Goal: Information Seeking & Learning: Learn about a topic

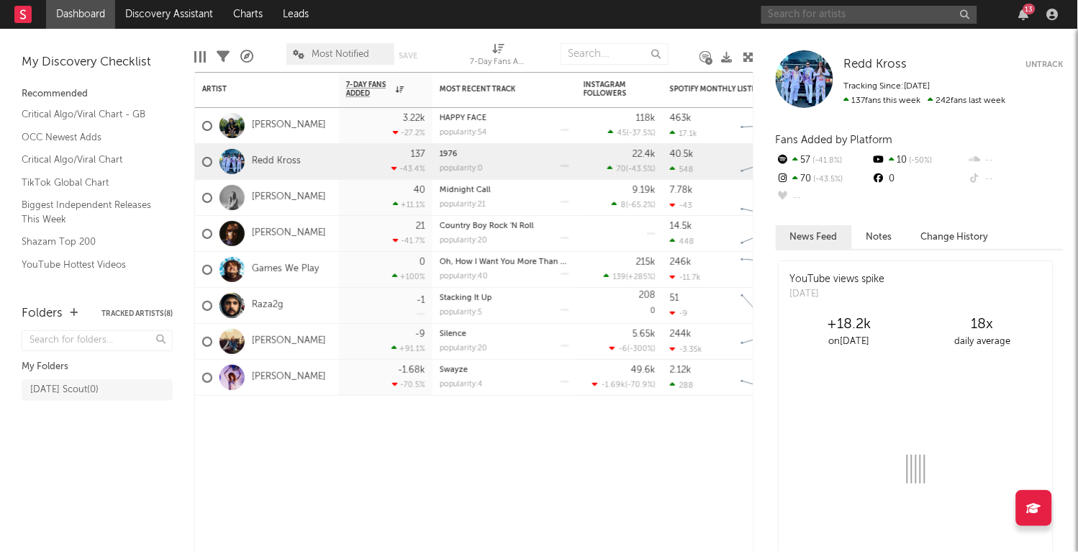
click at [797, 17] on input "text" at bounding box center [869, 15] width 216 height 18
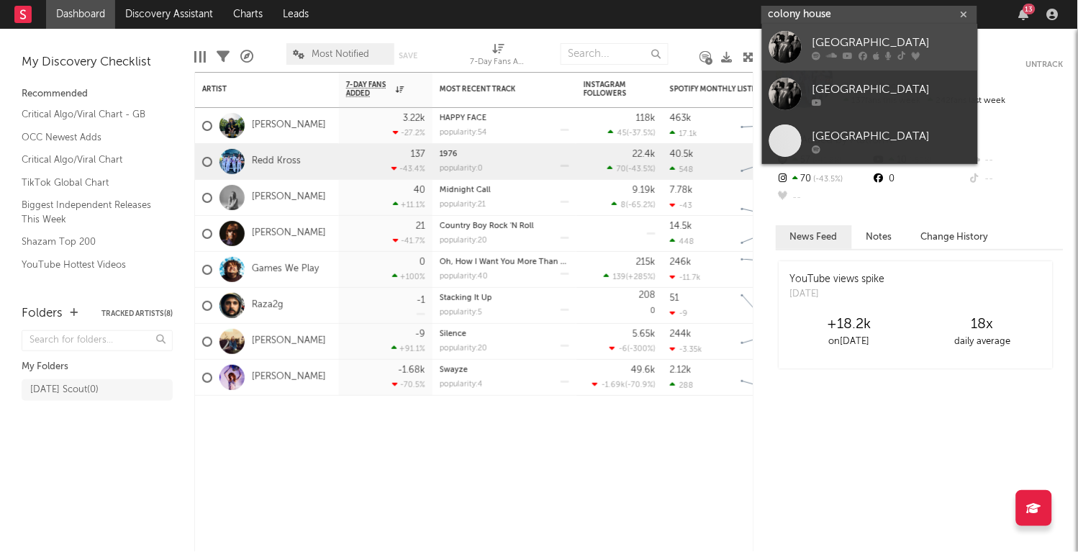
type input "colony house"
click at [791, 52] on div at bounding box center [785, 47] width 32 height 32
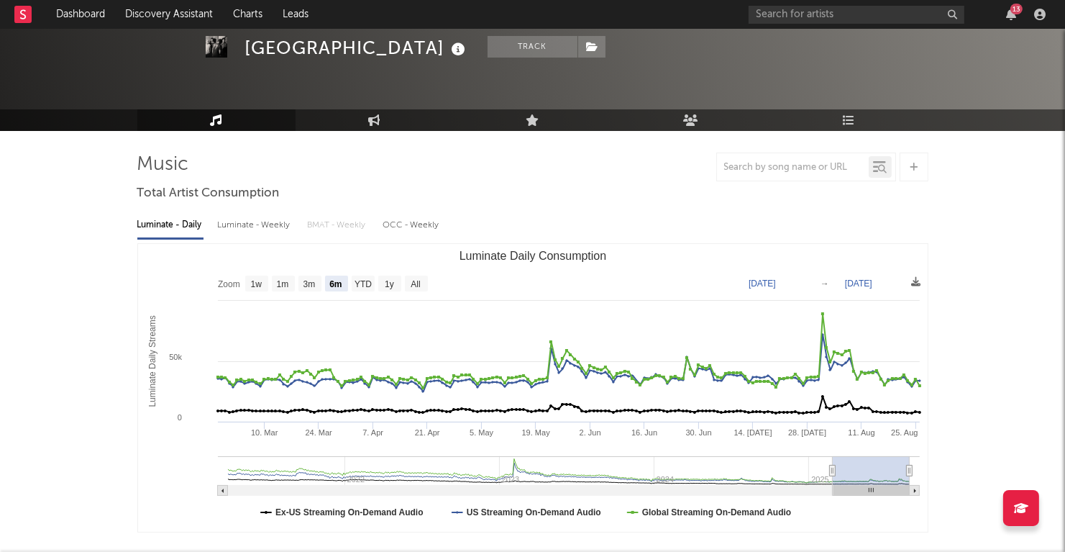
scroll to position [60, 0]
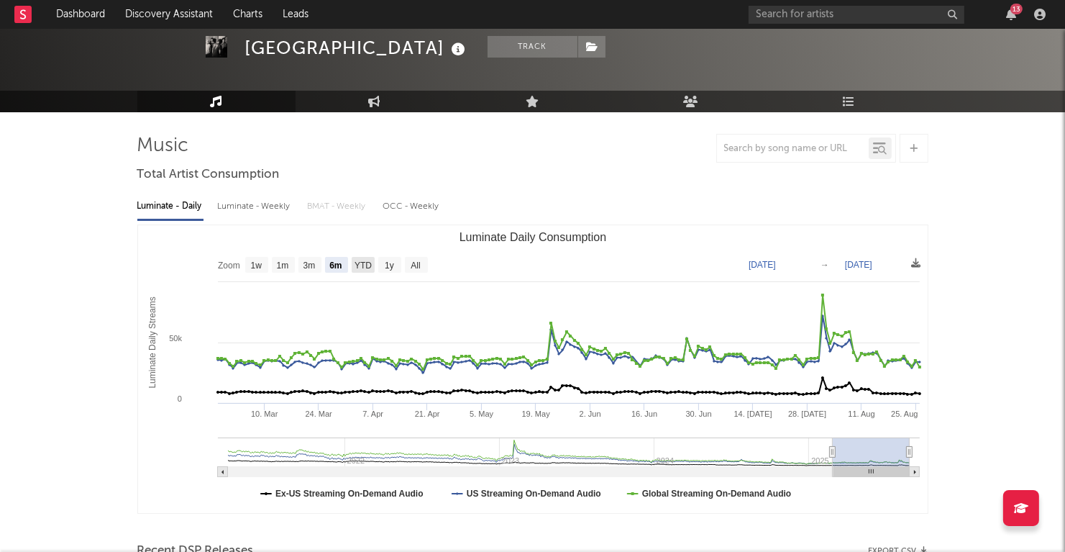
click at [353, 262] on rect "Luminate Daily Consumption" at bounding box center [363, 265] width 23 height 16
select select "YTD"
type input "[DATE]"
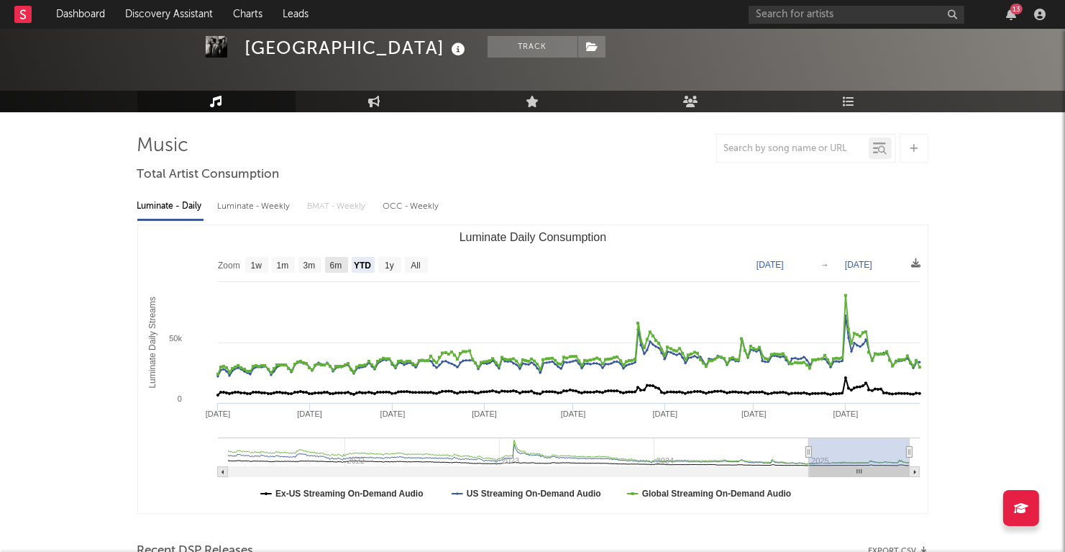
click at [333, 265] on text "6m" at bounding box center [335, 266] width 12 height 10
select select "6m"
type input "[DATE]"
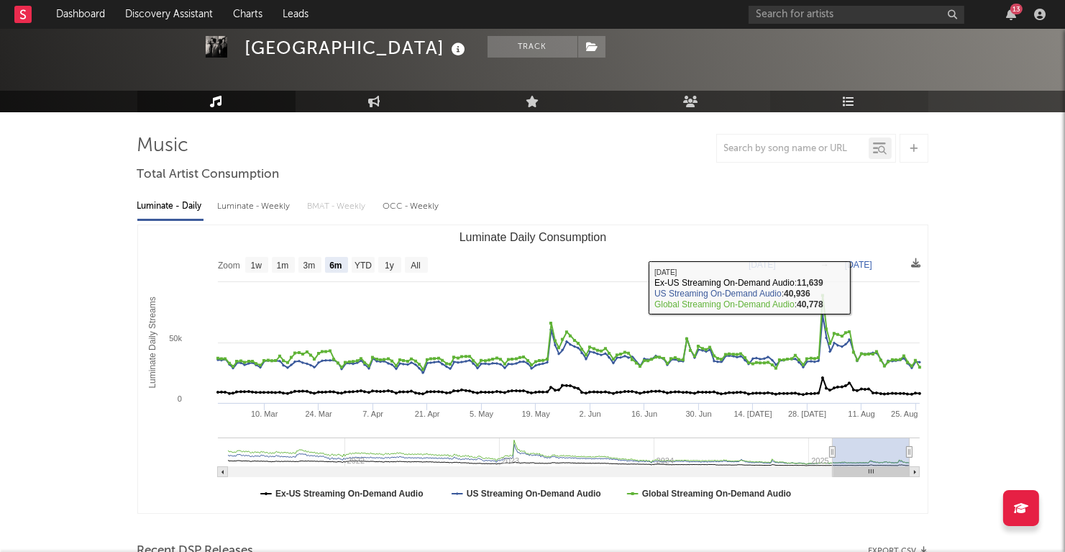
click at [854, 99] on icon at bounding box center [849, 102] width 12 height 12
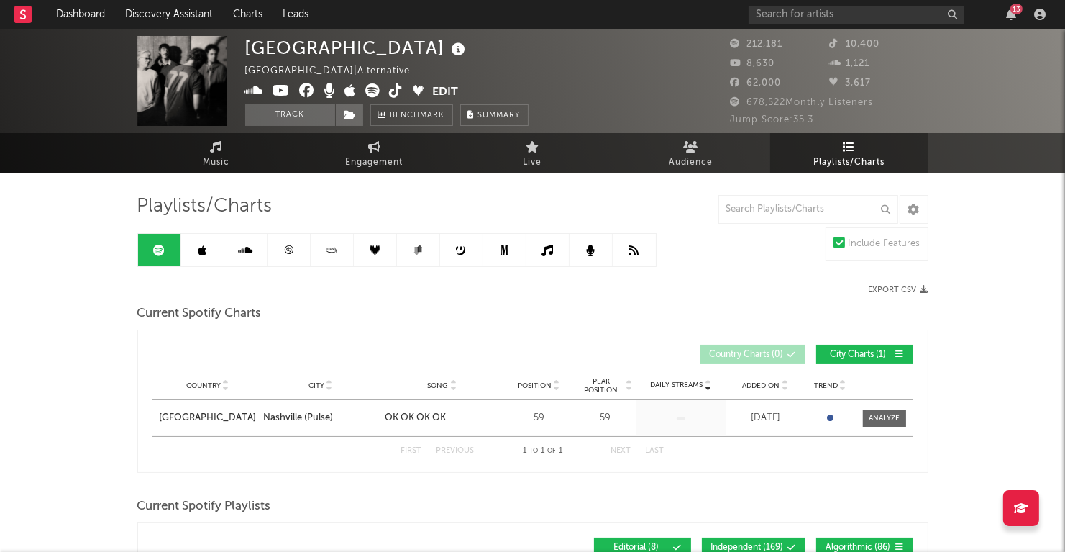
click at [496, 246] on link at bounding box center [504, 250] width 43 height 32
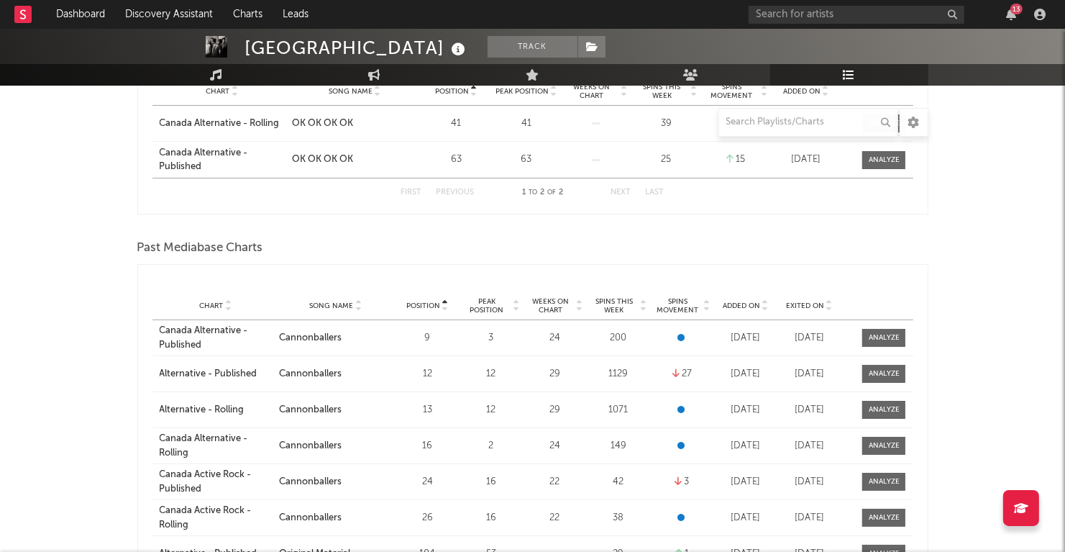
scroll to position [240, 0]
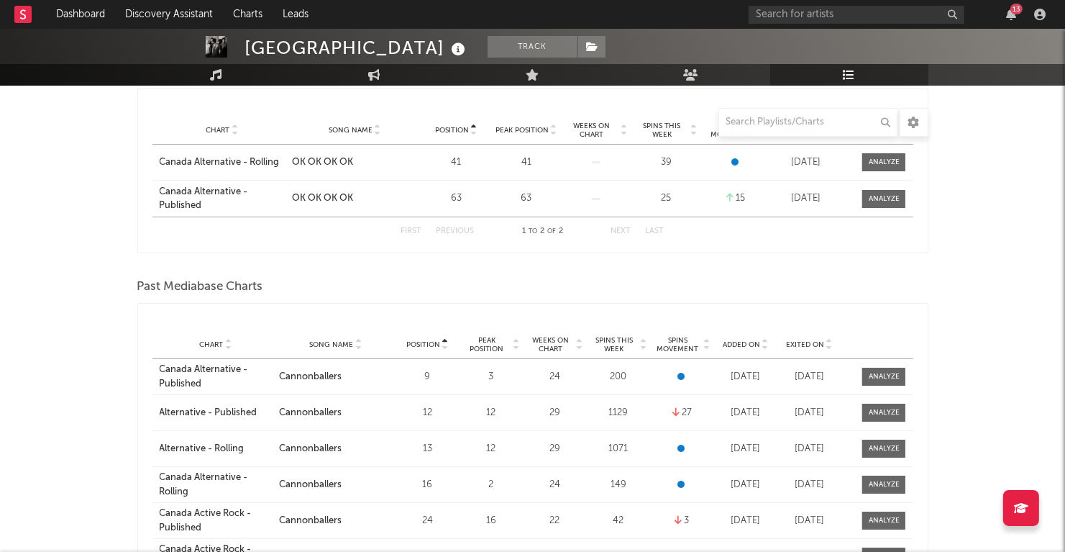
click at [742, 340] on span "Added On" at bounding box center [741, 344] width 37 height 9
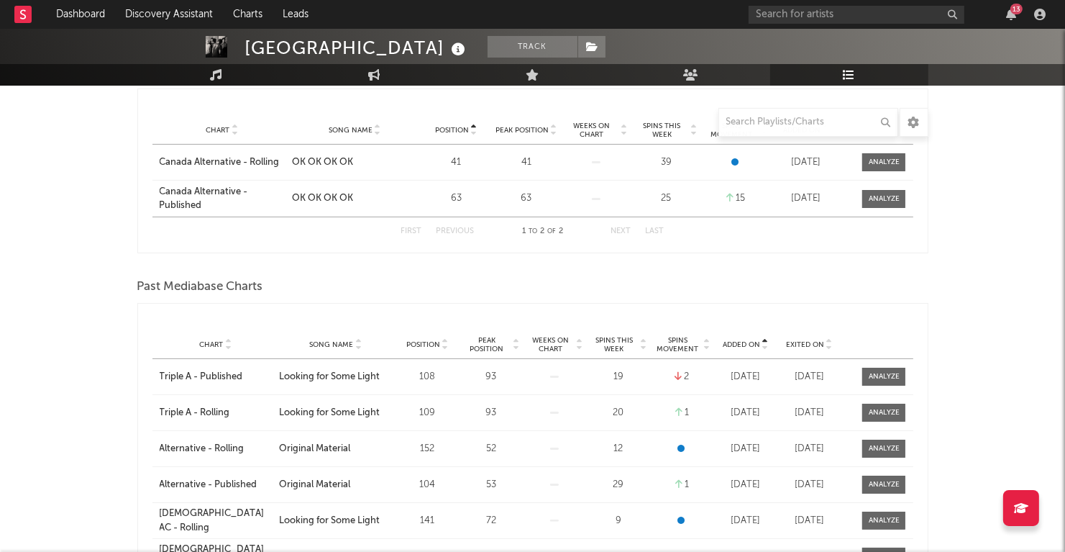
click at [742, 340] on span "Added On" at bounding box center [741, 344] width 37 height 9
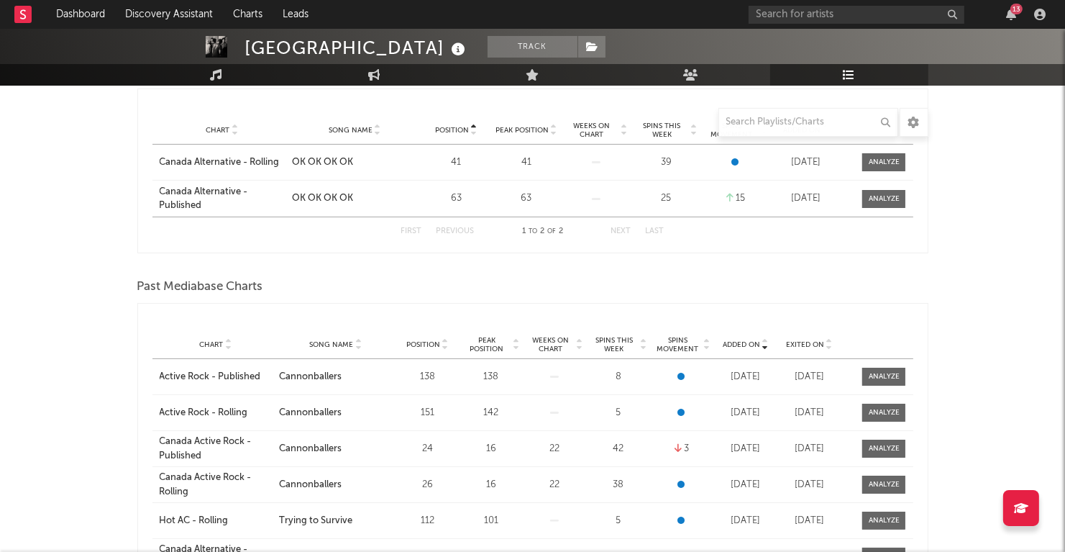
click at [742, 340] on span "Added On" at bounding box center [741, 344] width 37 height 9
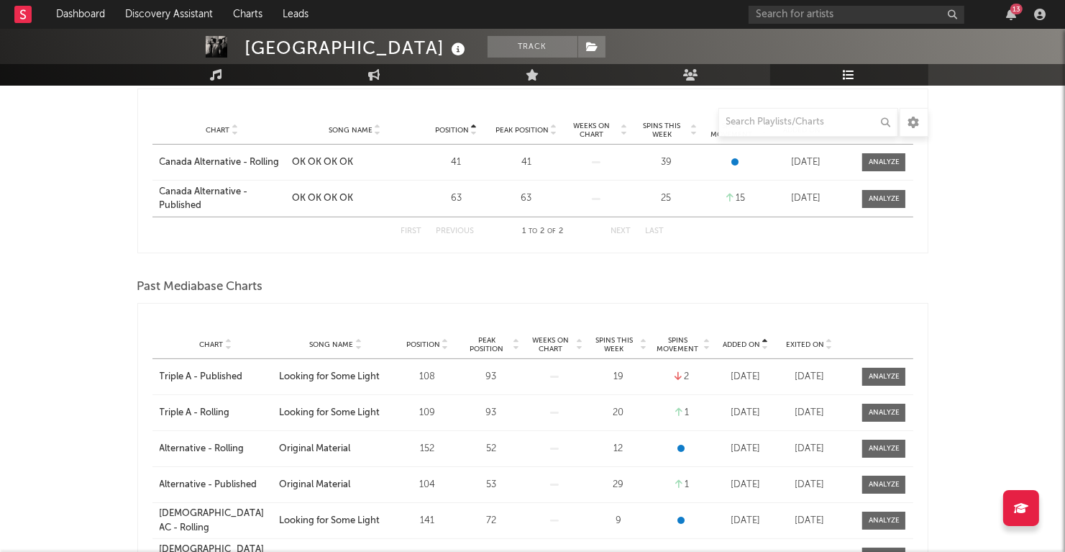
click at [742, 340] on span "Added On" at bounding box center [741, 344] width 37 height 9
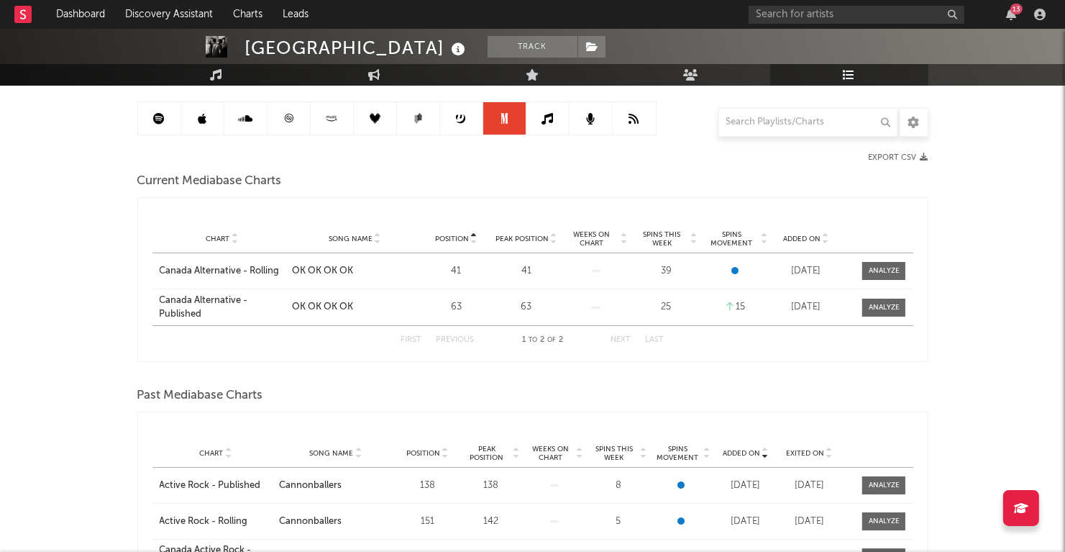
scroll to position [120, 0]
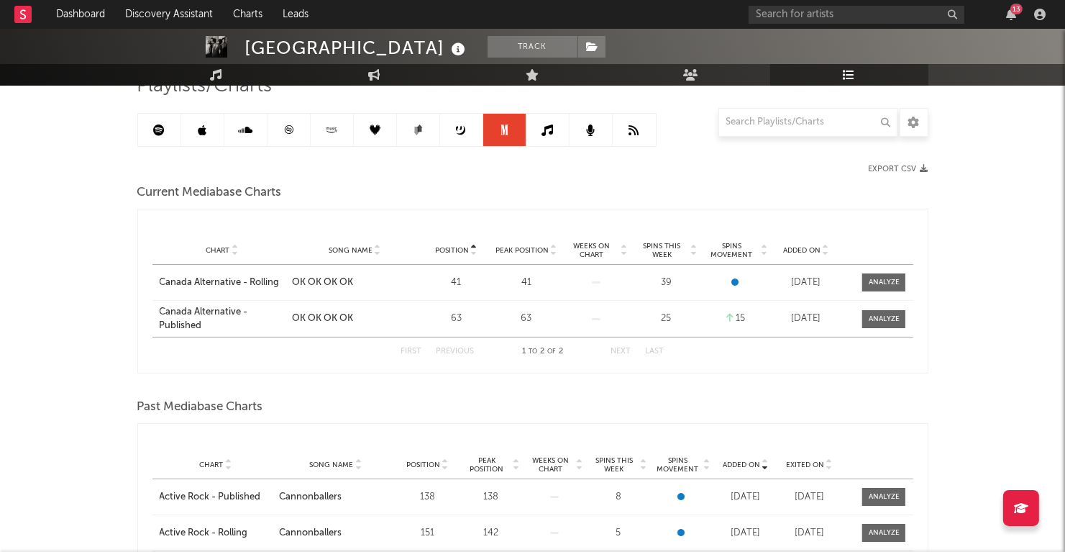
click at [463, 135] on link at bounding box center [461, 130] width 43 height 32
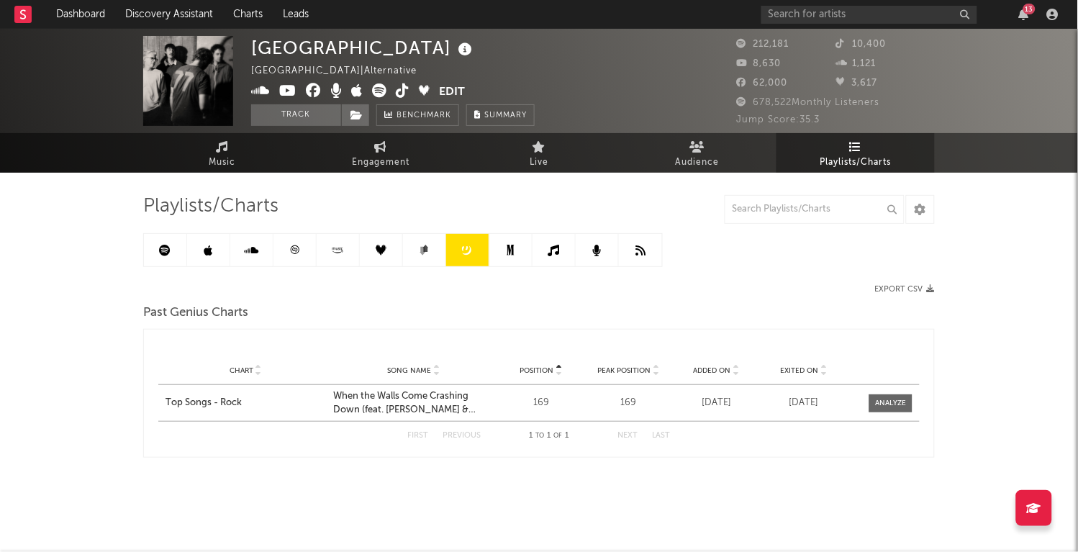
click at [151, 238] on link at bounding box center [165, 250] width 43 height 32
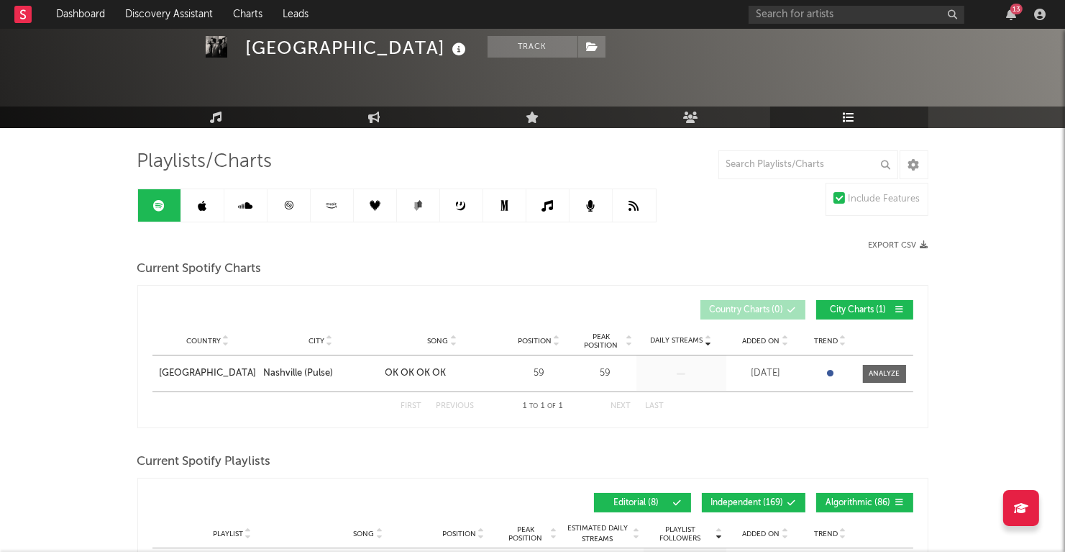
scroll to position [84, 0]
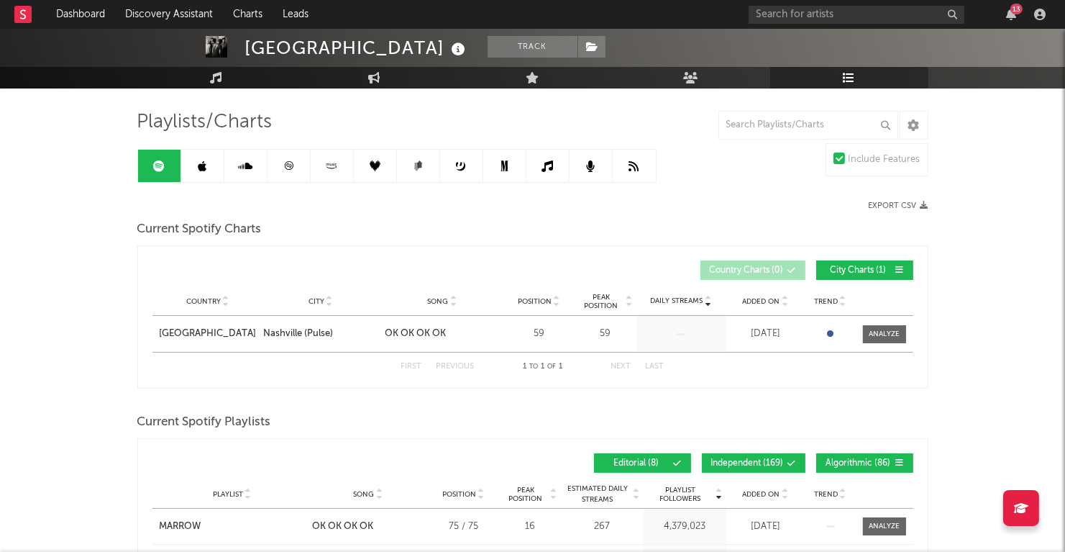
click at [627, 165] on link at bounding box center [634, 166] width 43 height 32
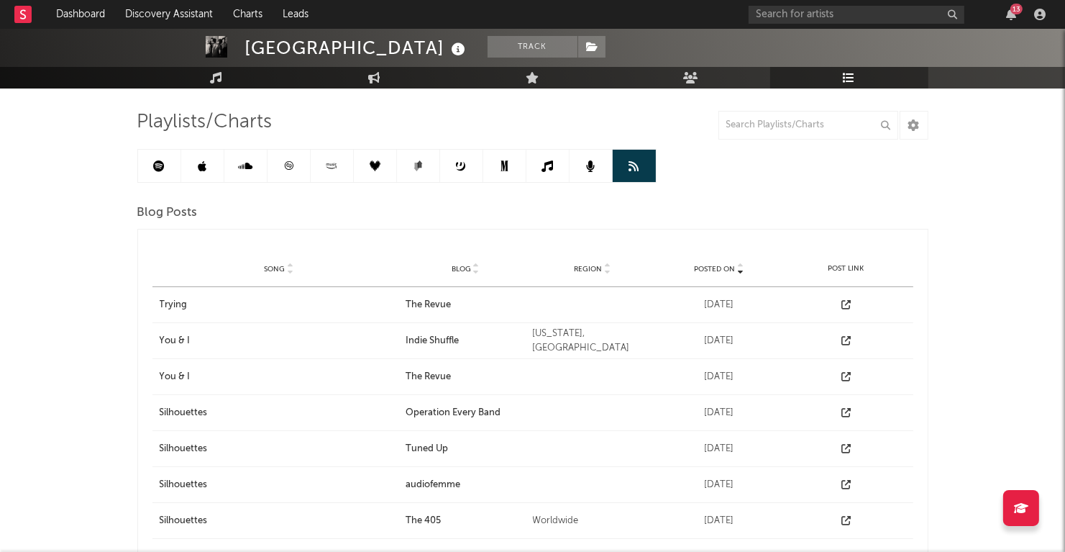
click at [595, 165] on icon at bounding box center [590, 166] width 9 height 12
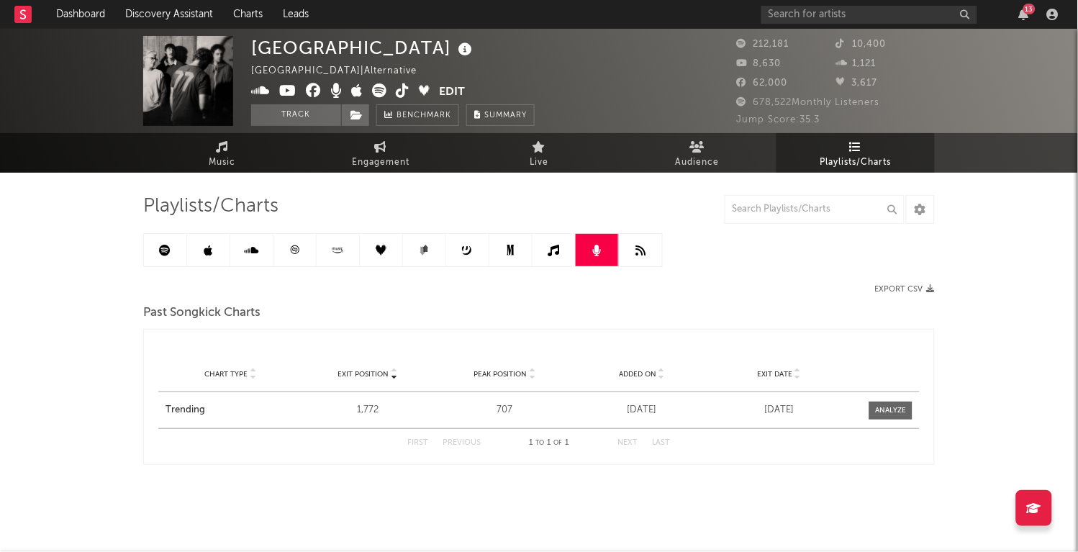
click at [540, 242] on link at bounding box center [553, 250] width 43 height 32
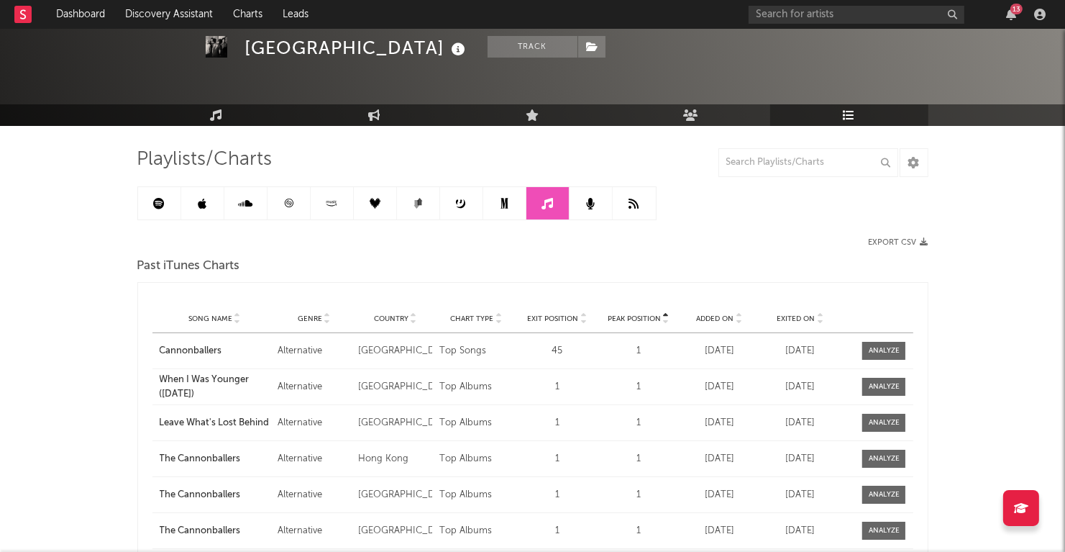
scroll to position [47, 0]
click at [503, 207] on icon at bounding box center [504, 203] width 7 height 11
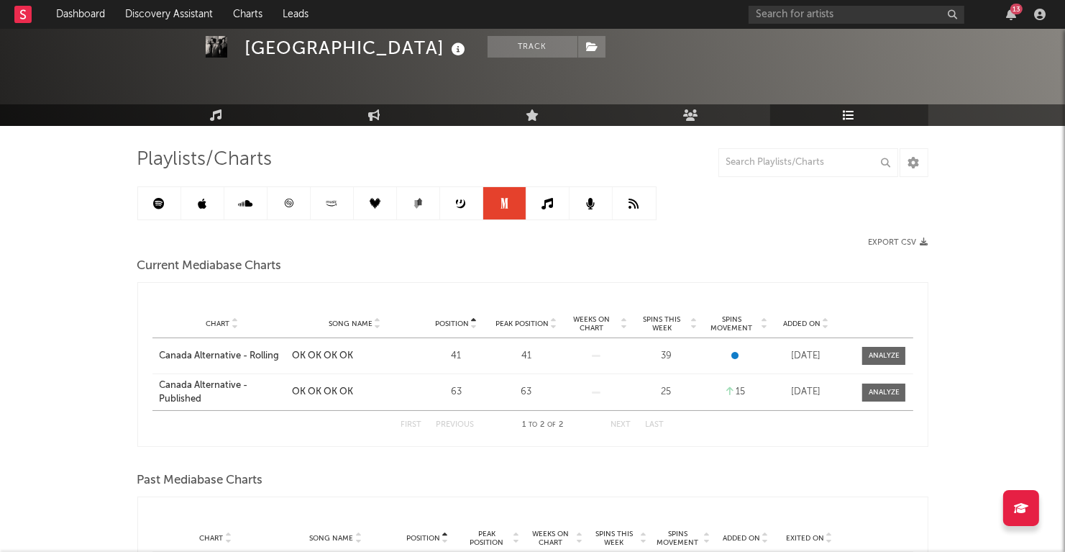
click at [234, 208] on link at bounding box center [245, 203] width 43 height 32
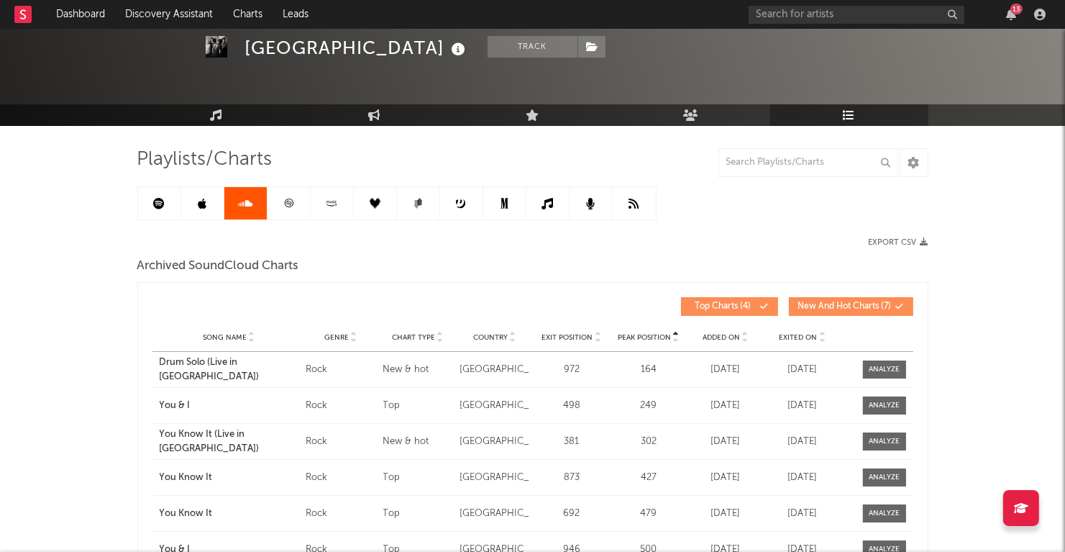
click at [199, 199] on icon at bounding box center [202, 204] width 9 height 12
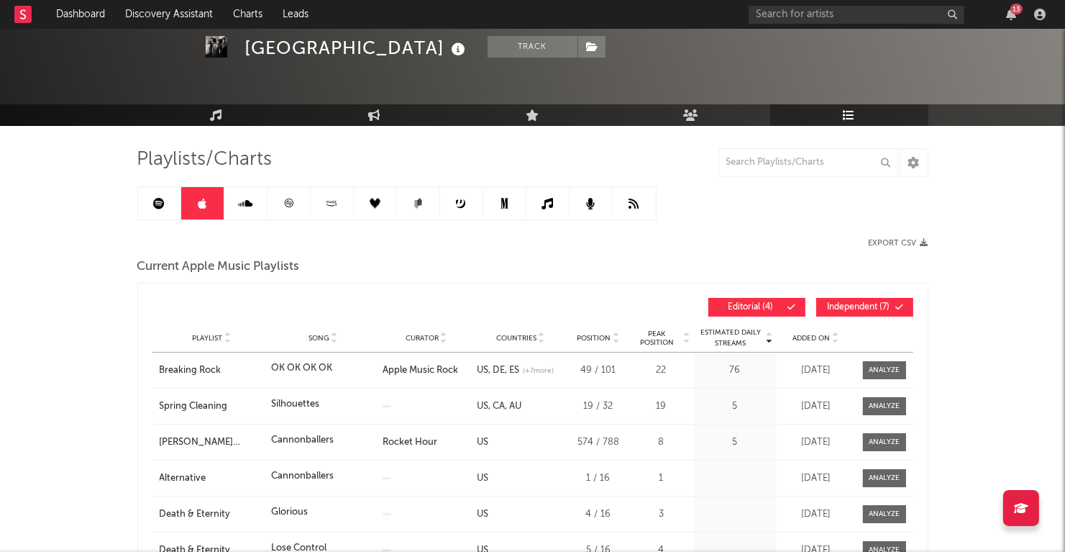
click at [166, 203] on link at bounding box center [159, 203] width 43 height 32
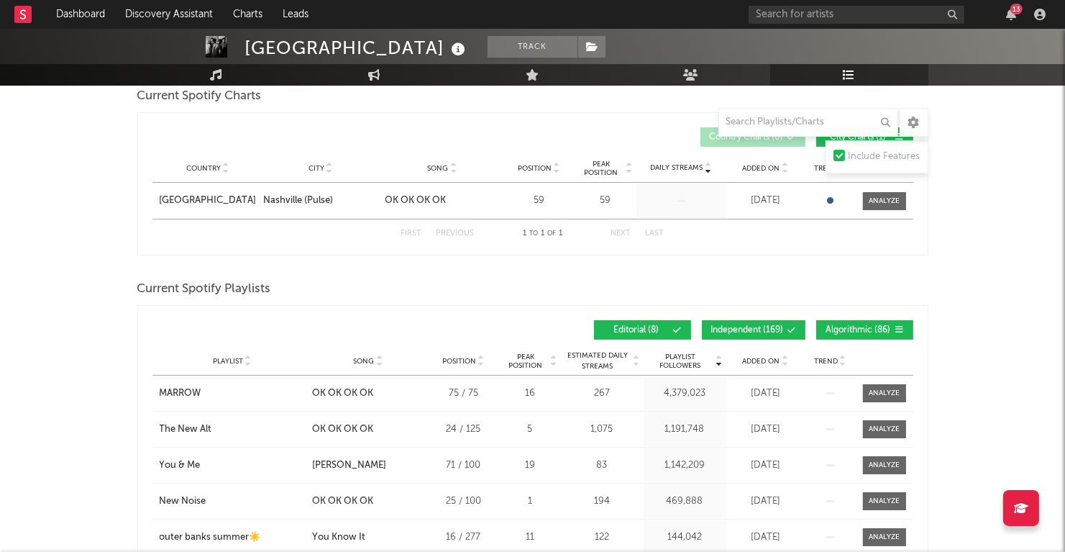
scroll to position [207, 0]
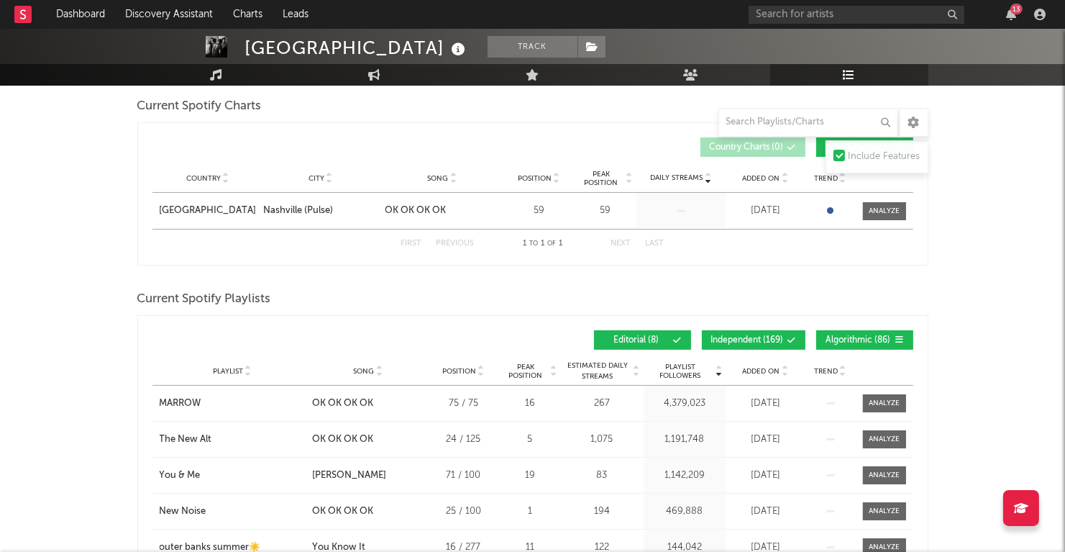
click at [1015, 11] on div "13" at bounding box center [1017, 9] width 12 height 11
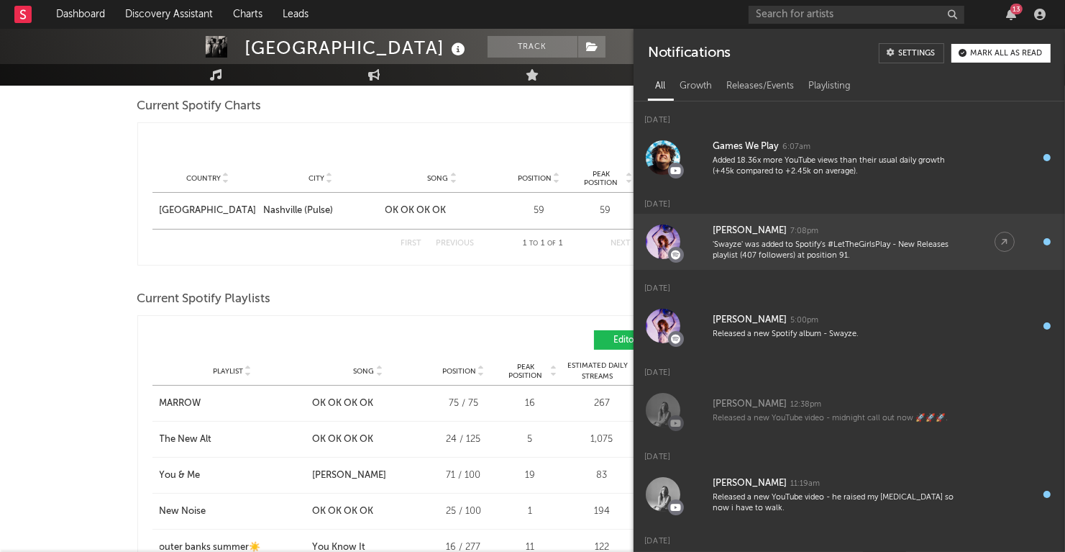
click at [893, 246] on div "'Swayze' was added to Spotify's #LetTheGirlsPlay - New Releases playlist (407 f…" at bounding box center [839, 251] width 253 height 22
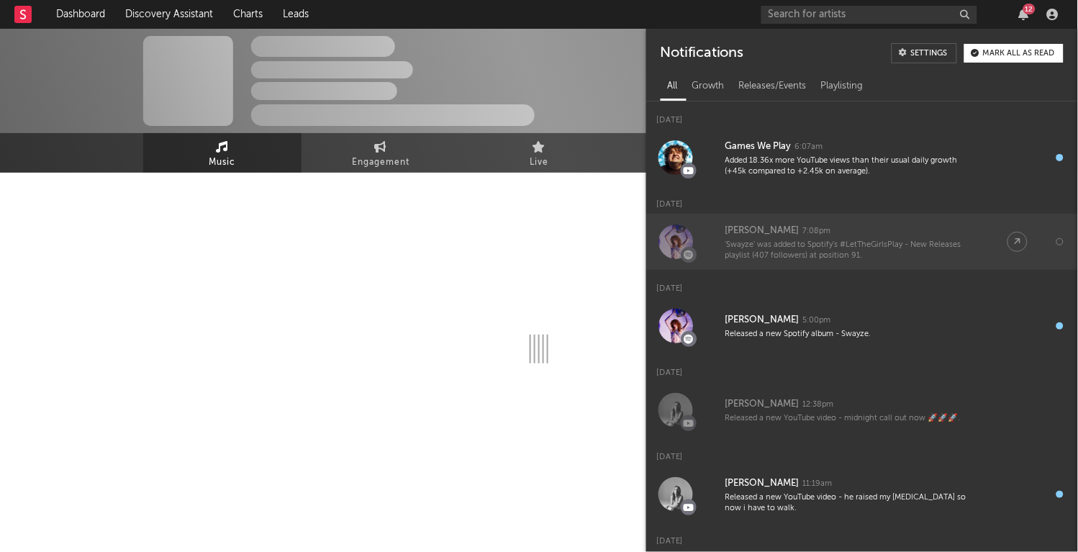
select select "6m"
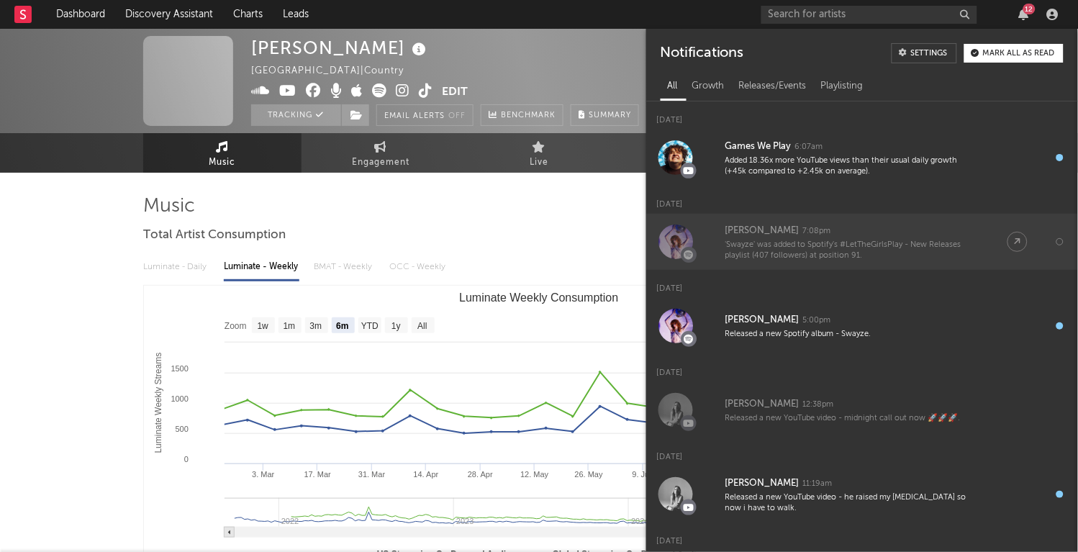
click at [1015, 238] on link "[PERSON_NAME] 7:08pm '[PERSON_NAME]' was added to Spotify's #LetTheGirlsPlay - …" at bounding box center [862, 242] width 432 height 56
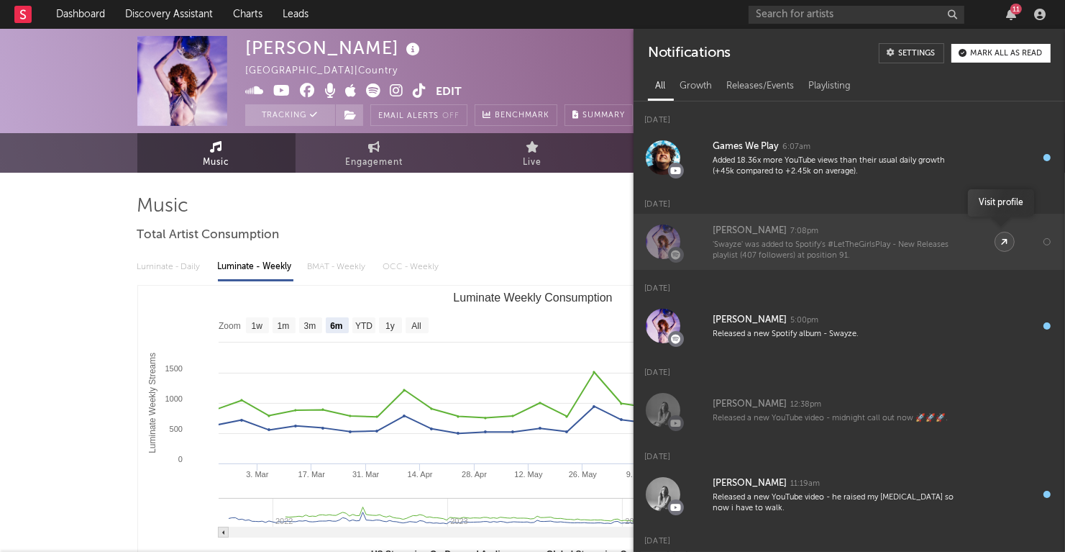
click at [1005, 238] on link at bounding box center [1005, 242] width 20 height 20
click at [828, 237] on div "[PERSON_NAME] 7:08pm" at bounding box center [839, 230] width 253 height 17
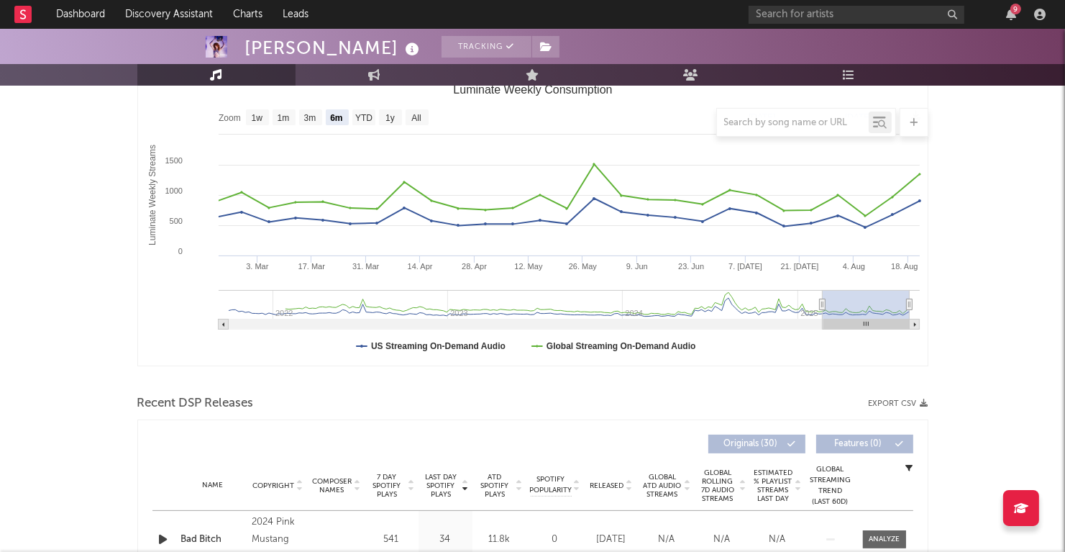
scroll to position [45, 0]
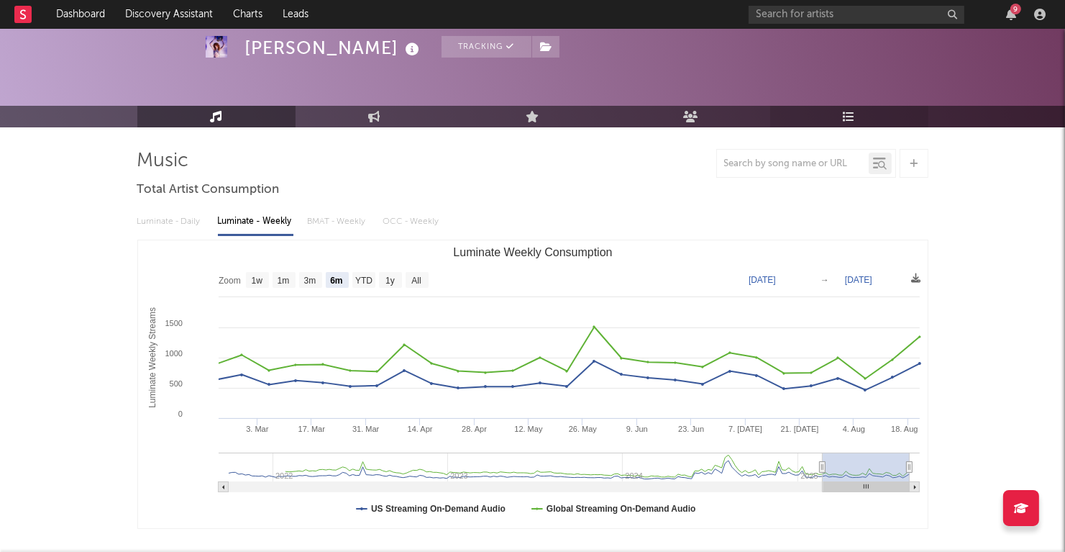
click at [846, 118] on icon at bounding box center [849, 117] width 12 height 12
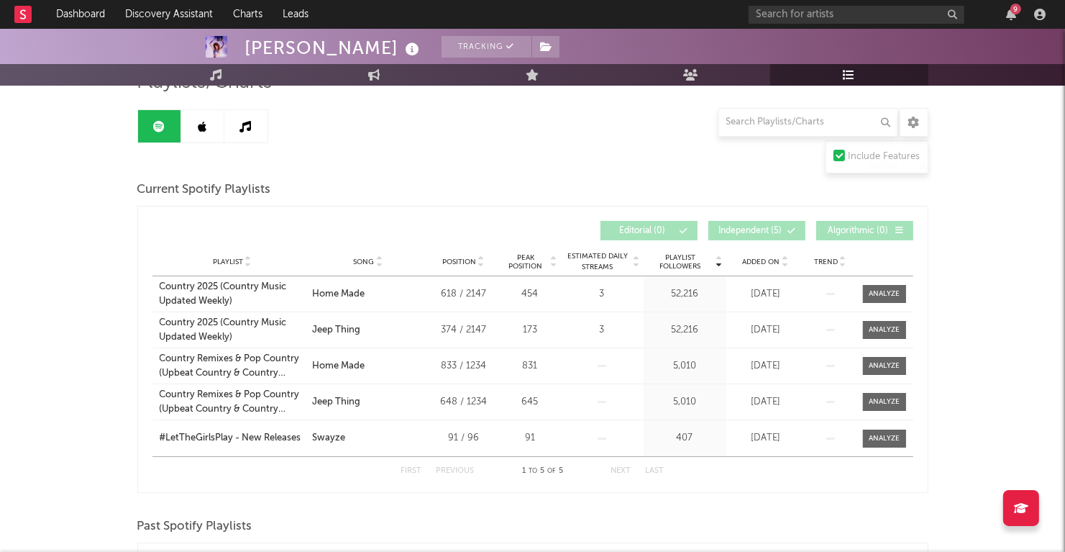
scroll to position [58, 0]
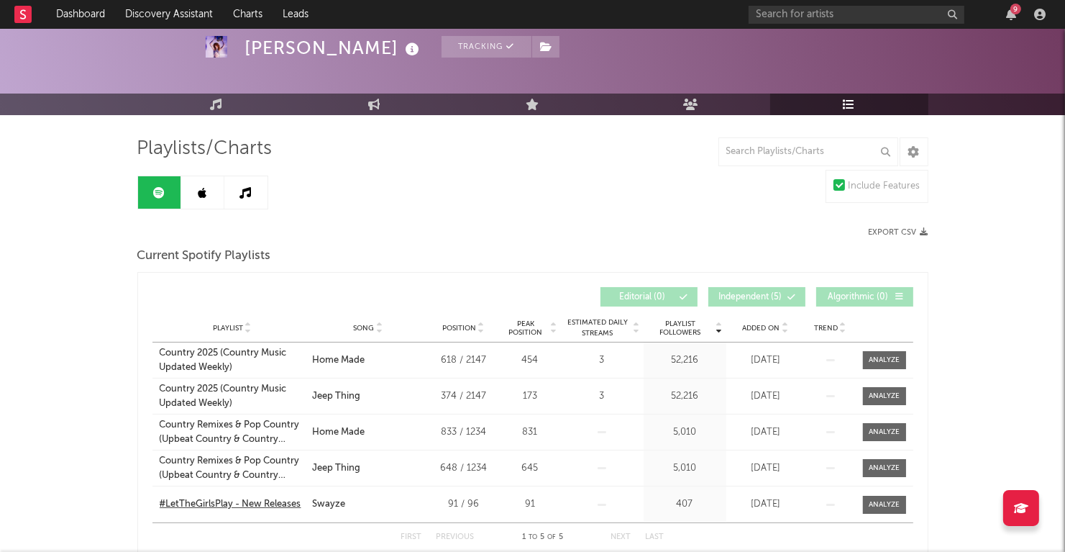
click at [248, 501] on div "#LetTheGirlsPlay - New Releases" at bounding box center [231, 504] width 142 height 14
click at [222, 103] on icon at bounding box center [216, 105] width 12 height 12
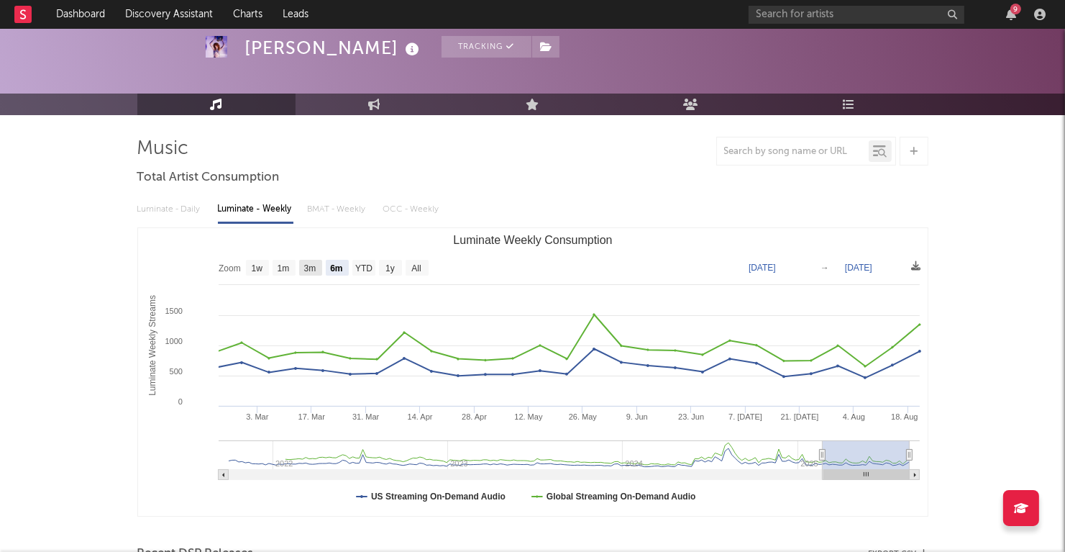
click at [313, 270] on text "3m" at bounding box center [310, 269] width 12 height 10
select select "3m"
type input "[DATE]"
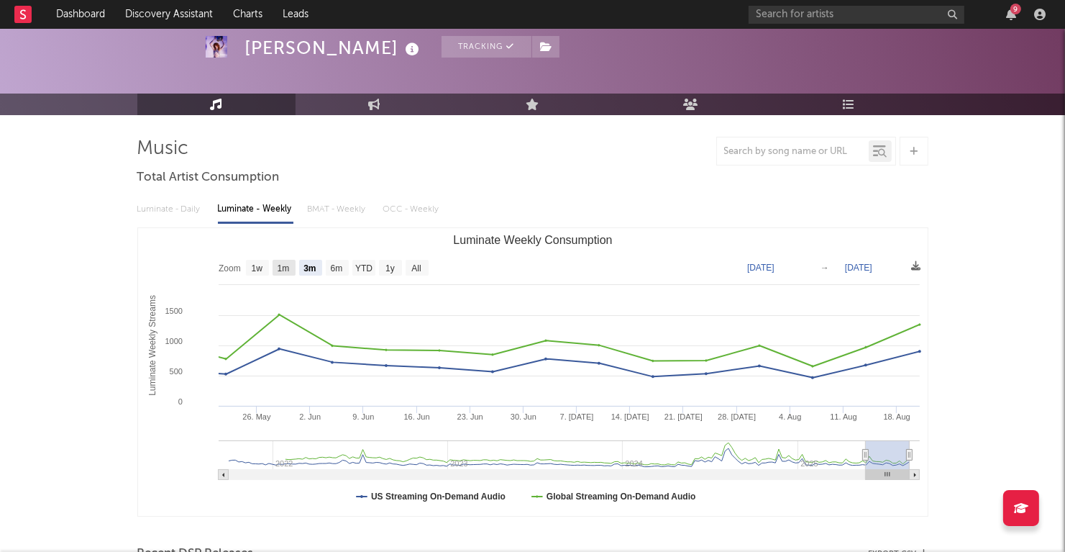
click at [281, 270] on text "1m" at bounding box center [283, 269] width 12 height 10
select select "1m"
type input "[DATE]"
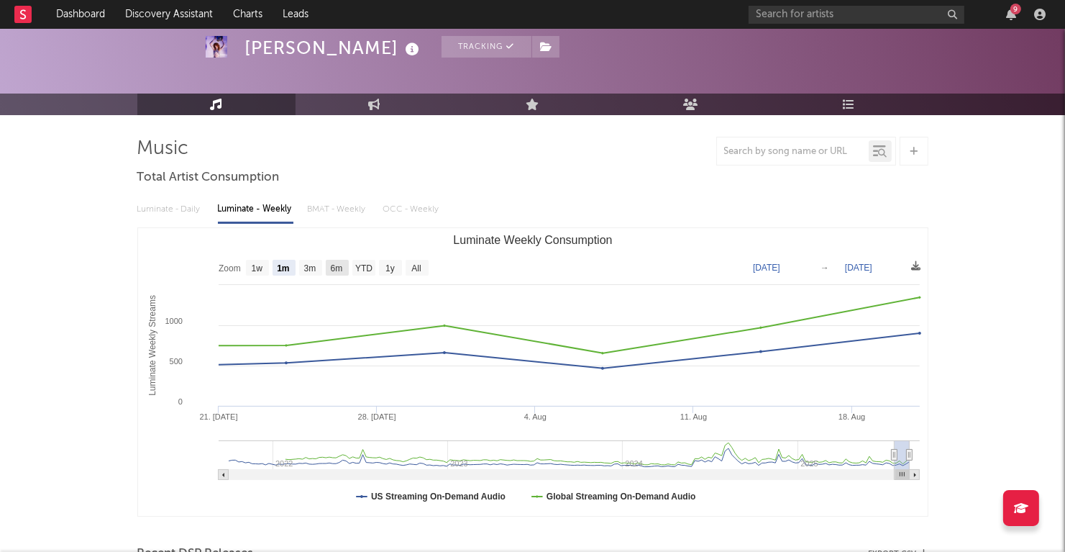
click at [342, 265] on text "6m" at bounding box center [336, 269] width 12 height 10
select select "6m"
type input "[DATE]"
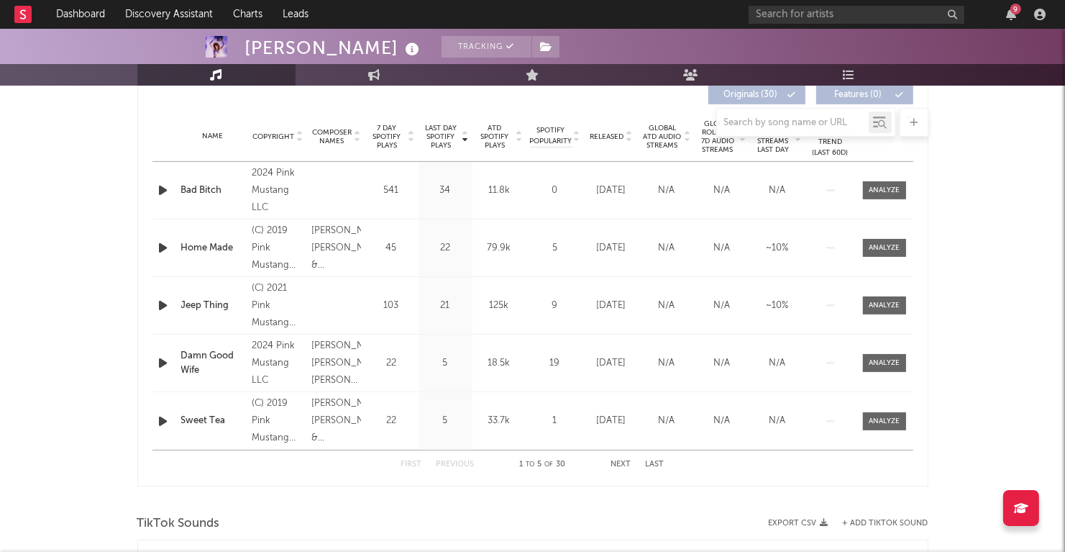
scroll to position [611, 0]
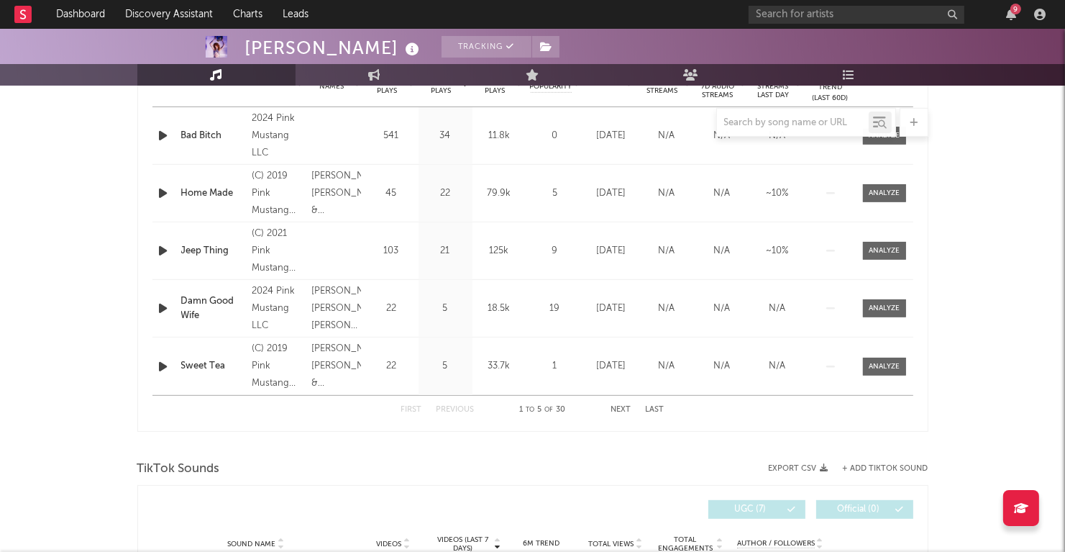
click at [624, 406] on button "Next" at bounding box center [621, 410] width 20 height 8
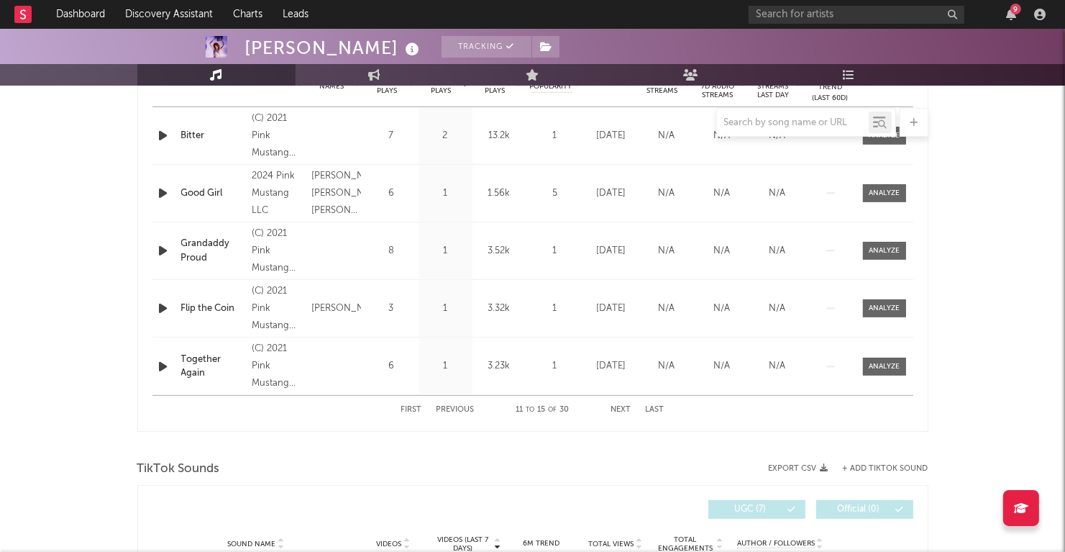
click at [624, 406] on button "Next" at bounding box center [621, 410] width 20 height 8
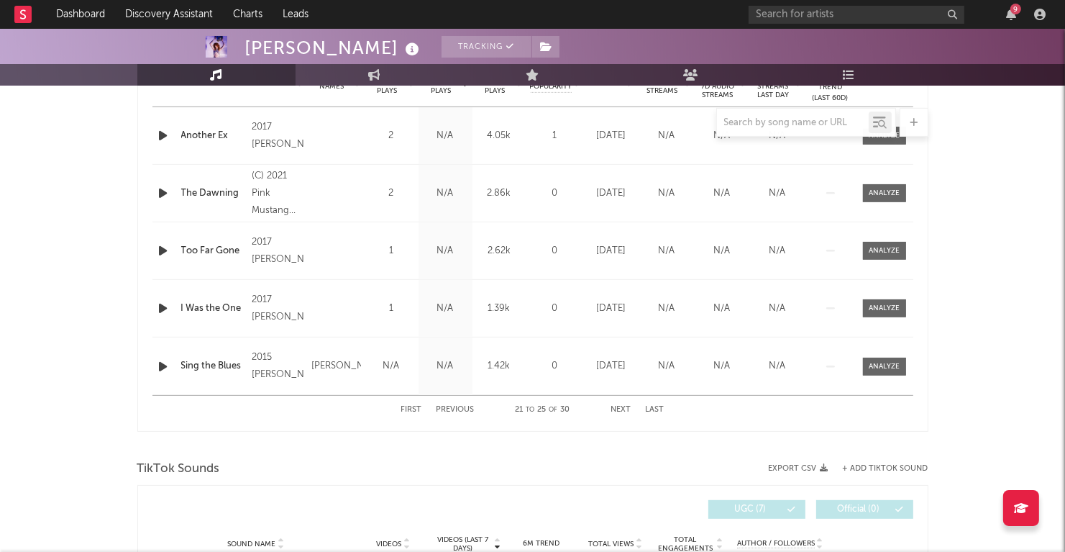
click at [624, 406] on button "Next" at bounding box center [621, 410] width 20 height 8
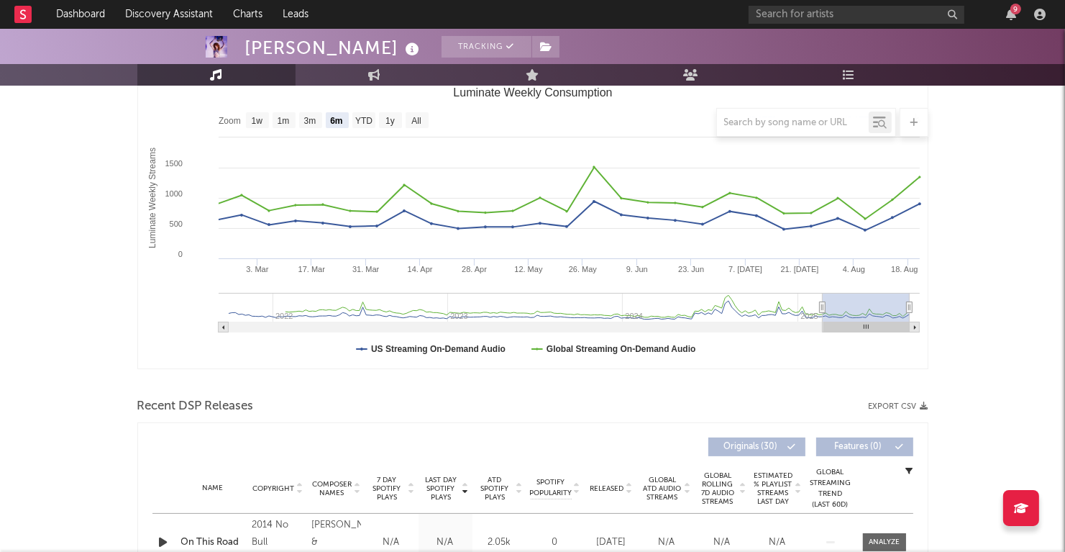
scroll to position [126, 0]
